Goal: Find specific page/section: Find specific page/section

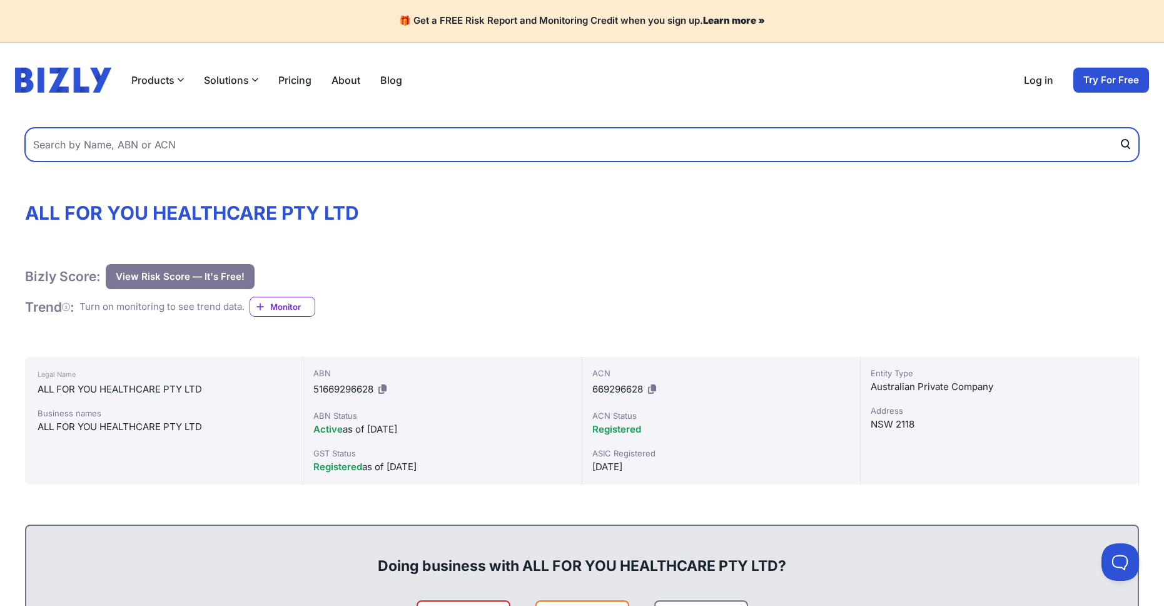
click at [157, 148] on input "text" at bounding box center [582, 145] width 1114 height 34
type input "L&C Quality Healthcare"
click at [1119, 128] on button "submit" at bounding box center [1129, 145] width 20 height 34
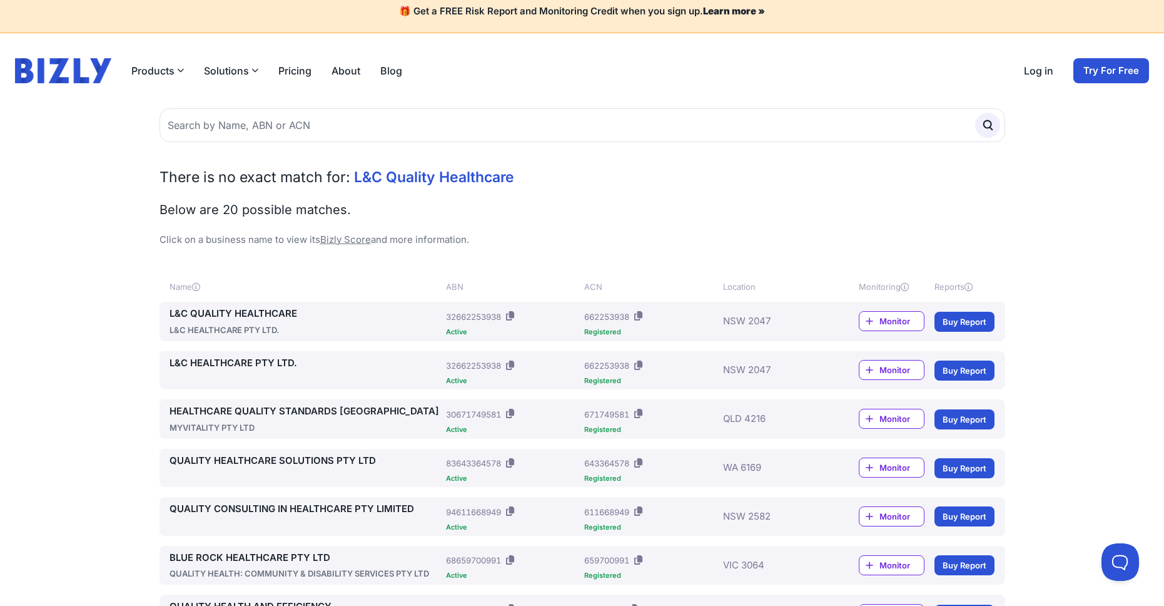
scroll to position [23, 0]
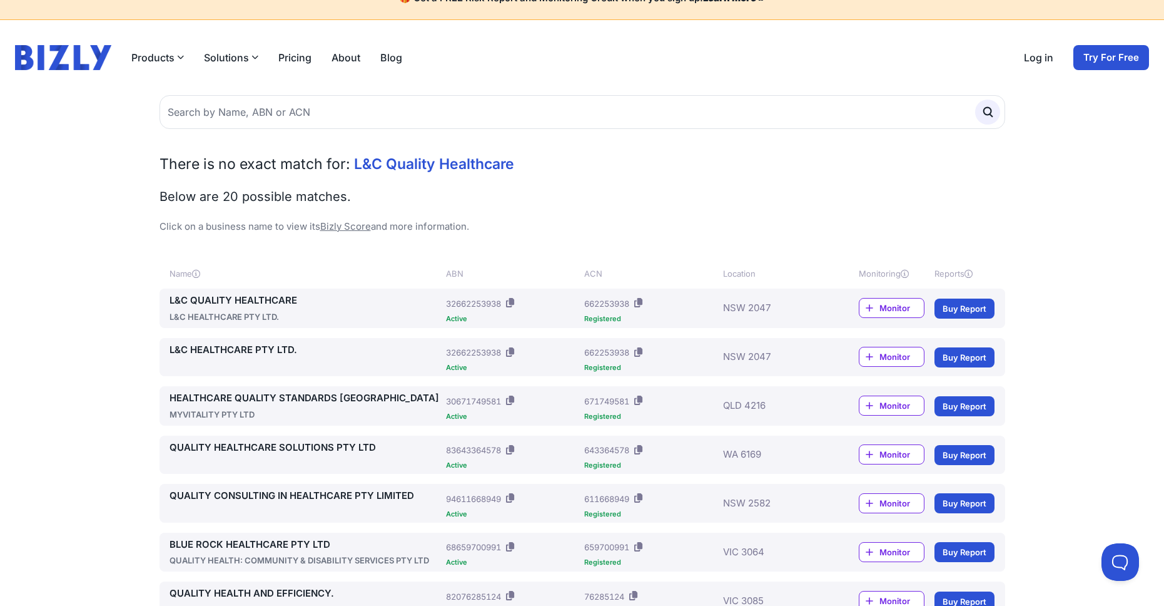
click at [242, 300] on link "L&C QUALITY HEALTHCARE" at bounding box center [306, 300] width 272 height 14
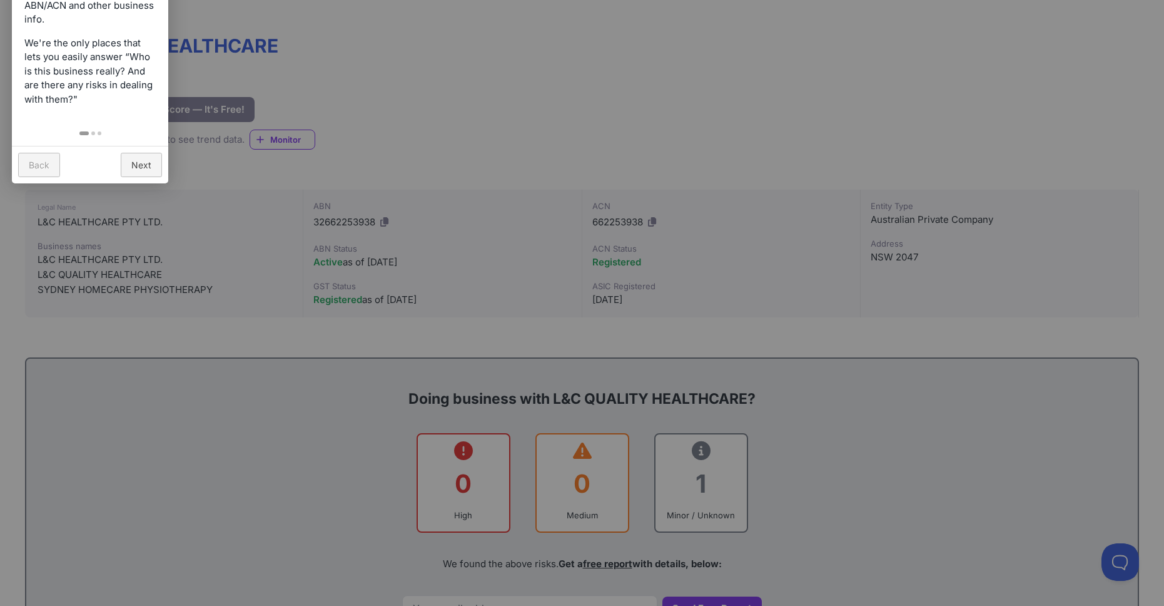
scroll to position [171, 0]
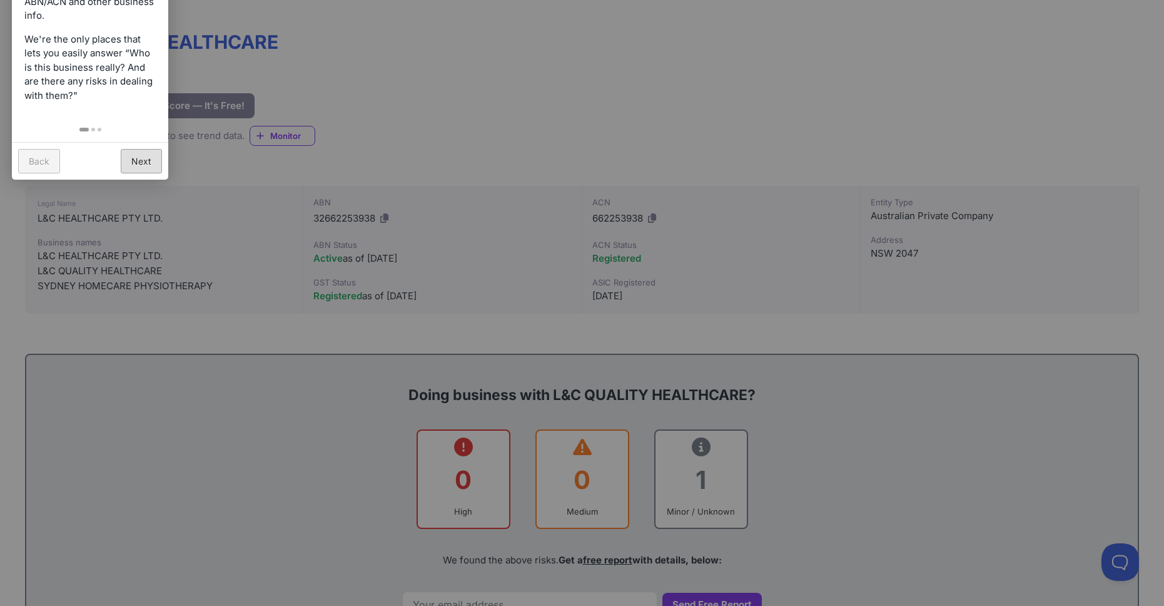
click at [148, 158] on link "Next" at bounding box center [141, 161] width 41 height 24
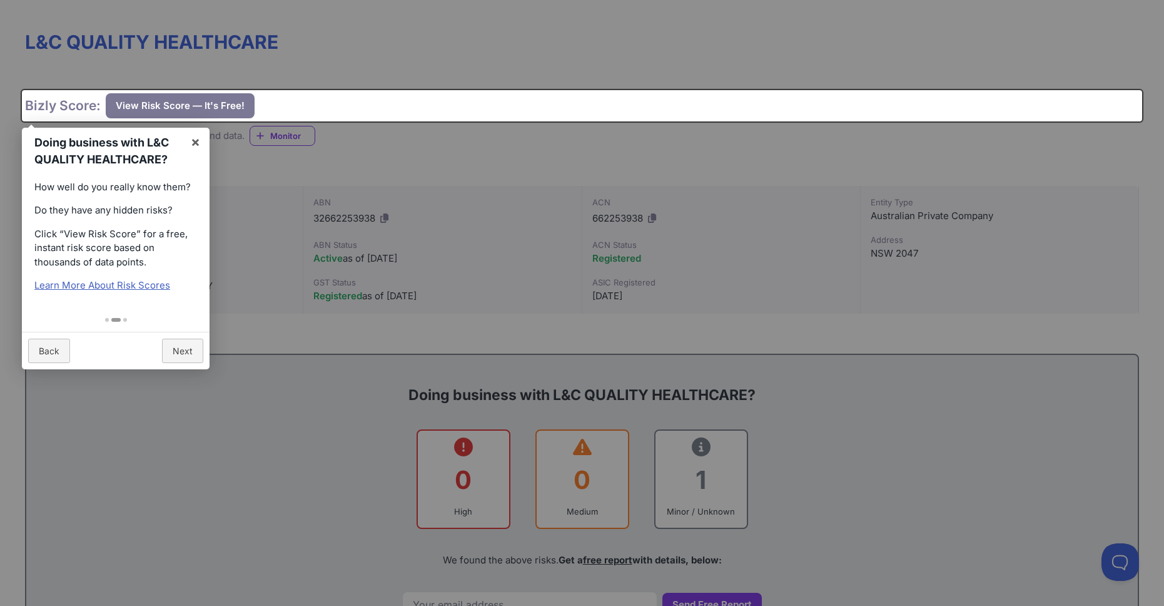
click at [626, 161] on div at bounding box center [582, 303] width 1164 height 606
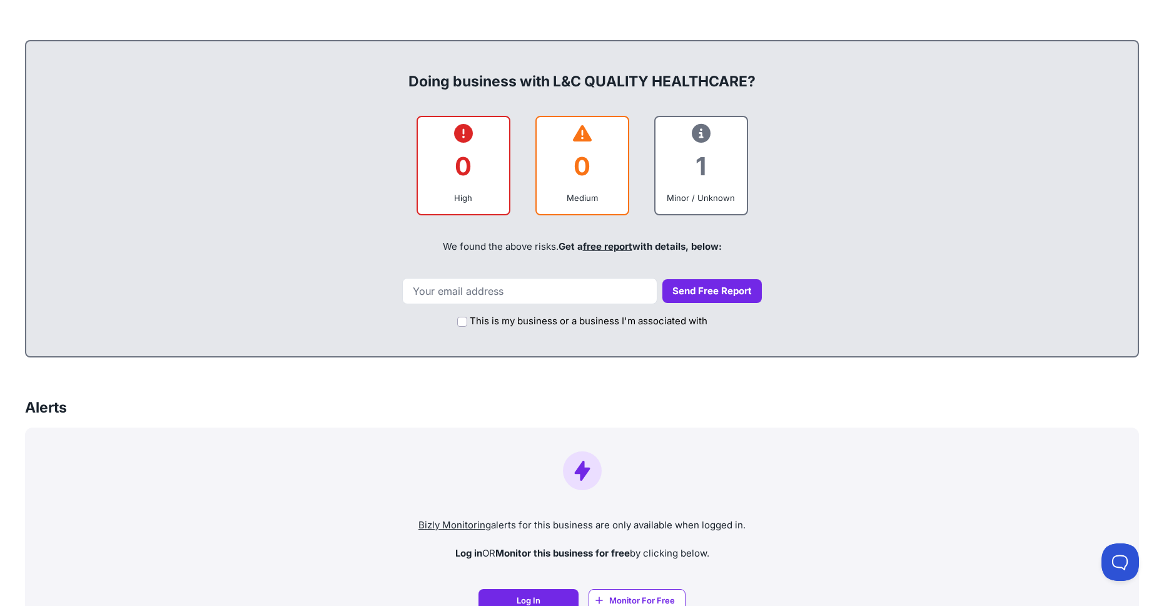
scroll to position [0, 0]
